Goal: Task Accomplishment & Management: Manage account settings

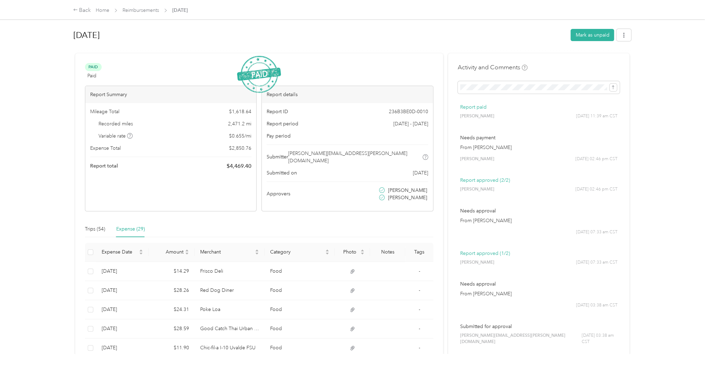
scroll to position [279, 0]
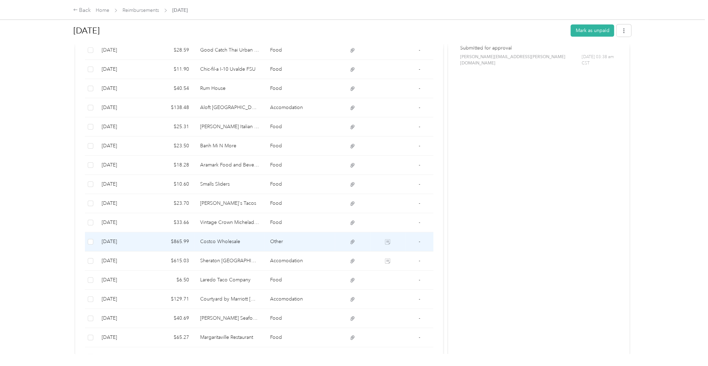
click at [388, 239] on icon at bounding box center [387, 241] width 5 height 5
click at [405, 235] on td "-" at bounding box center [419, 241] width 28 height 19
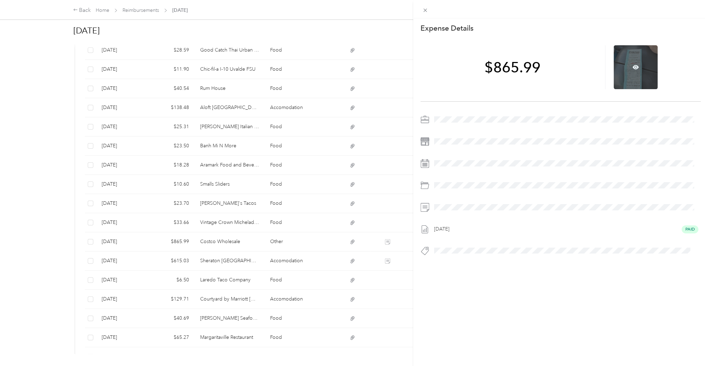
click at [628, 68] on div at bounding box center [636, 67] width 44 height 44
click at [633, 66] on icon at bounding box center [636, 67] width 6 height 6
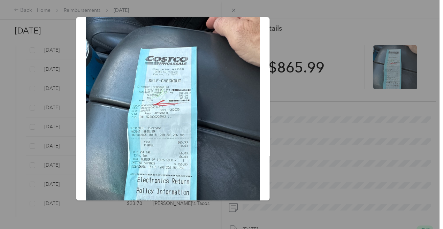
scroll to position [44, 0]
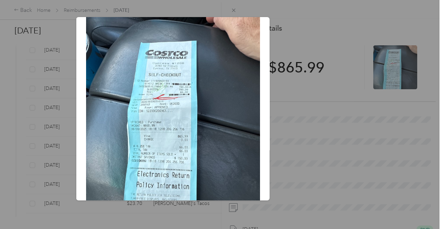
click at [311, 139] on div "Aug_13__2025" at bounding box center [317, 109] width 193 height 185
click at [232, 9] on div at bounding box center [221, 114] width 443 height 229
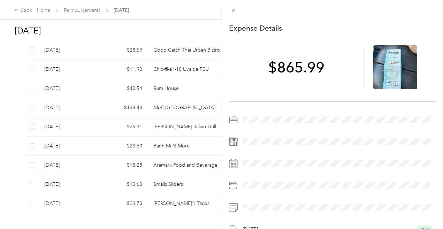
click at [200, 30] on div "This expense cannot be edited because it is either under review, approved, or p…" at bounding box center [221, 114] width 443 height 229
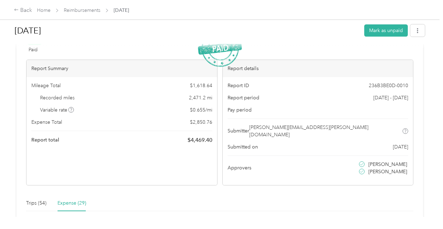
scroll to position [0, 0]
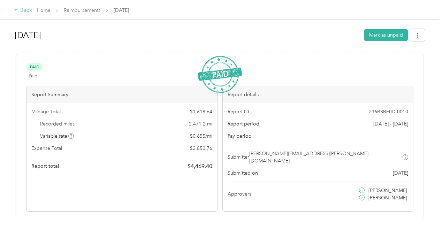
click at [16, 10] on icon at bounding box center [16, 10] width 4 height 2
